Goal: Subscribe to service/newsletter

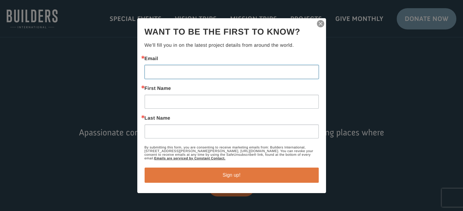
click at [253, 71] on input "Email" at bounding box center [232, 72] width 174 height 14
type input "Dorian@colonyconstructiongroup.com"
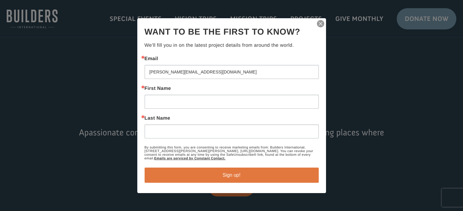
type input "Dorian"
type input "Duff"
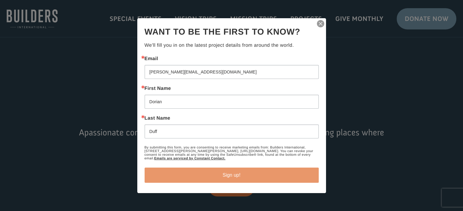
click at [232, 178] on button "Sign up!" at bounding box center [232, 175] width 174 height 15
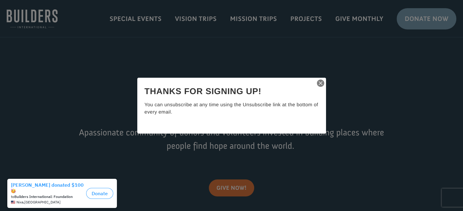
click at [318, 84] on img "button" at bounding box center [320, 83] width 9 height 9
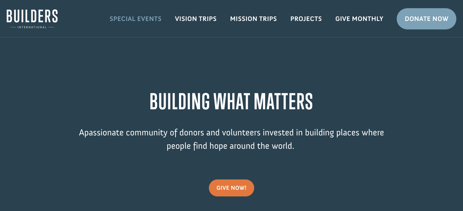
click at [153, 21] on link "Special Events" at bounding box center [135, 19] width 65 height 18
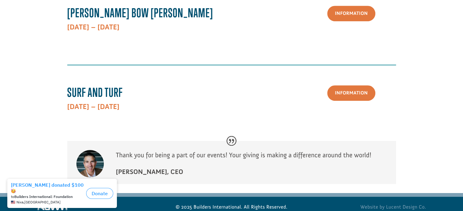
scroll to position [347, 0]
